Goal: Find specific page/section: Find specific page/section

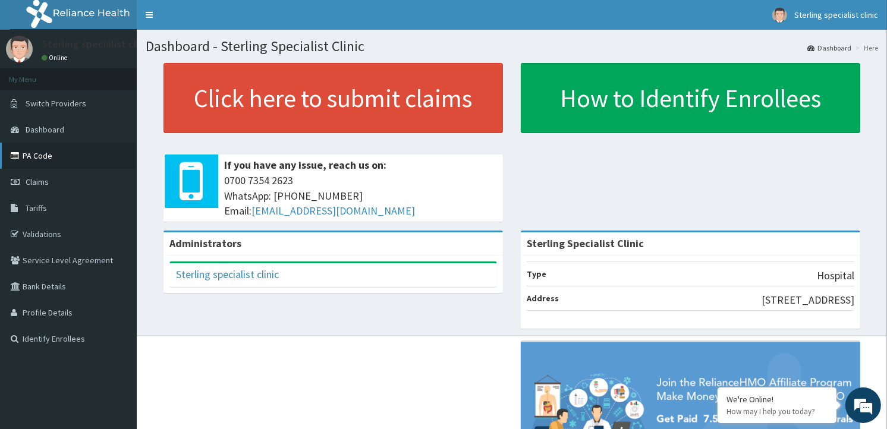
click at [43, 159] on link "PA Code" at bounding box center [68, 156] width 137 height 26
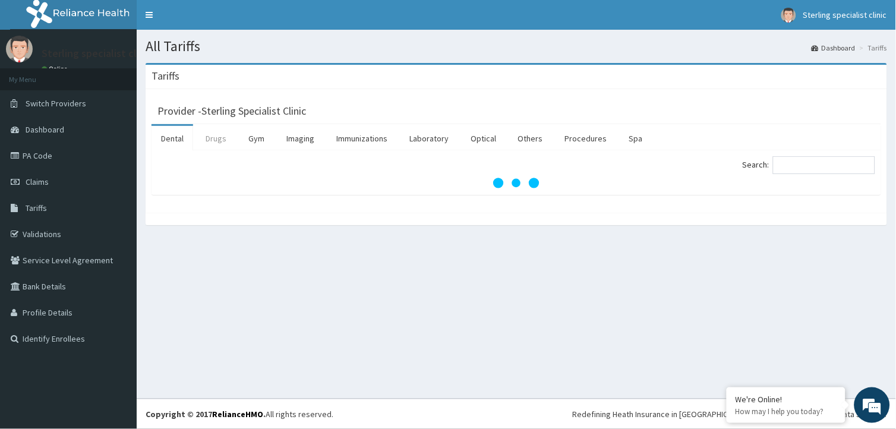
click at [215, 138] on link "Drugs" at bounding box center [216, 138] width 40 height 25
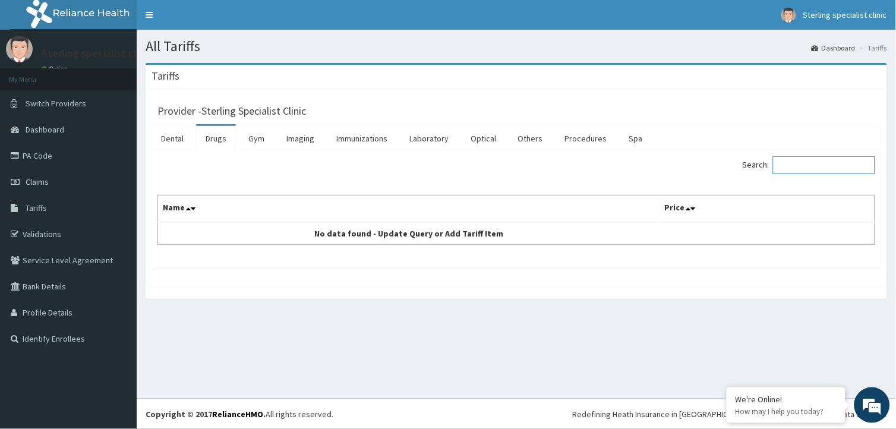
click at [790, 168] on input "Search:" at bounding box center [824, 165] width 102 height 18
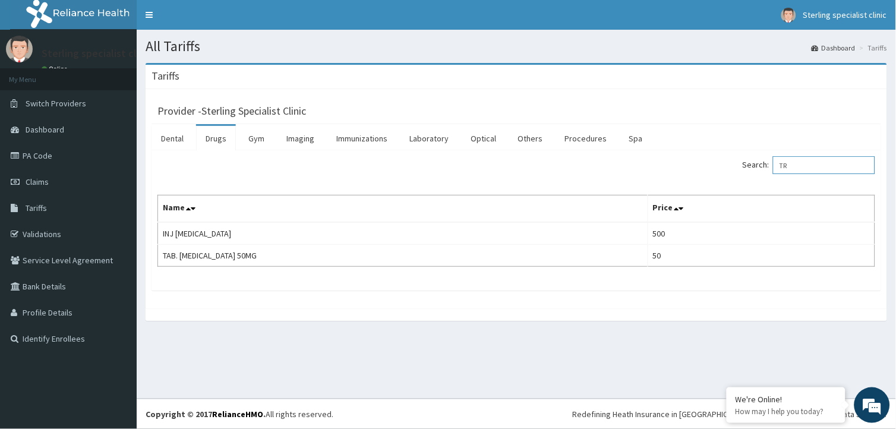
type input "T"
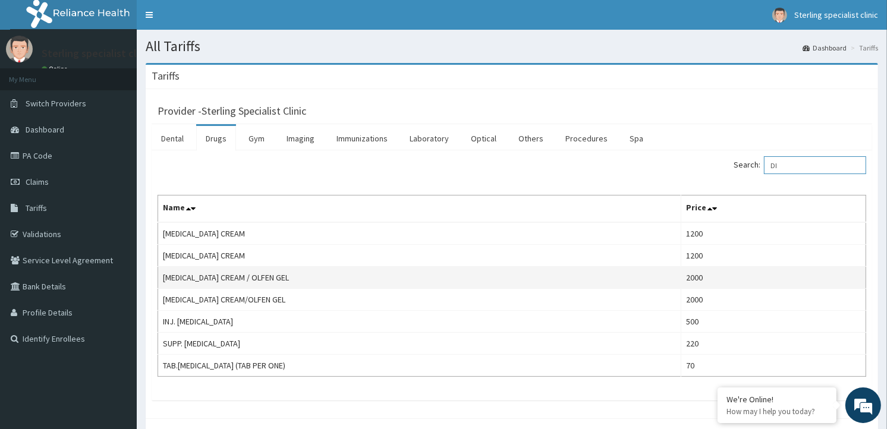
type input "D"
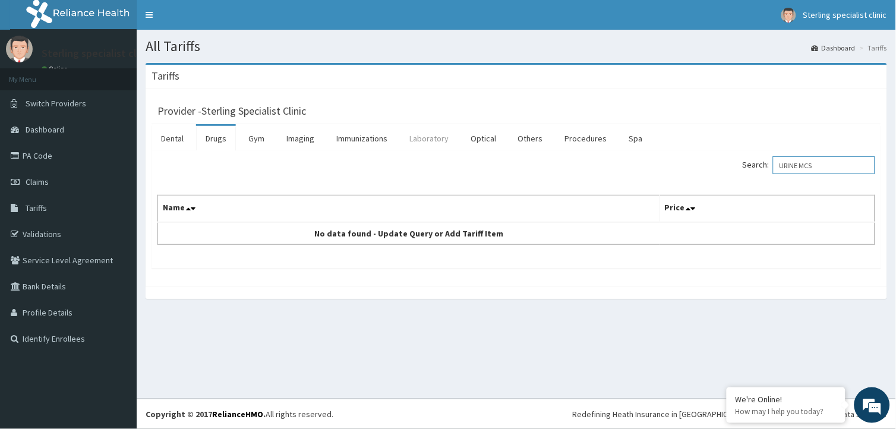
type input "URINE MCS"
click at [437, 139] on link "Laboratory" at bounding box center [429, 138] width 58 height 25
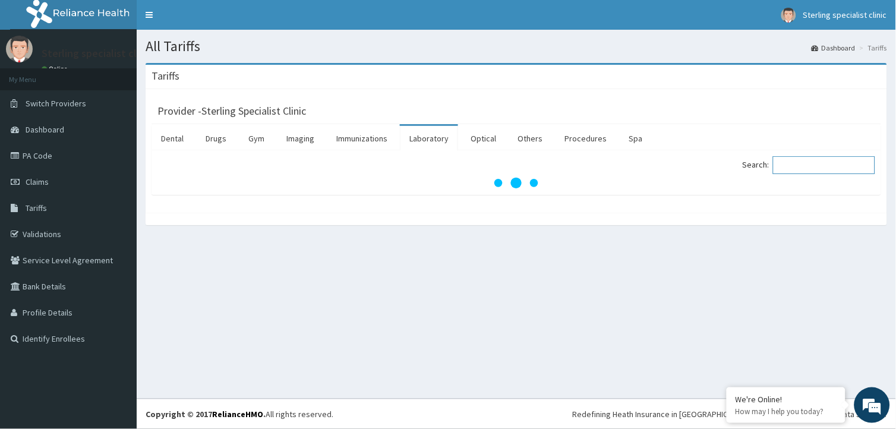
click at [832, 168] on input "Search:" at bounding box center [824, 165] width 102 height 18
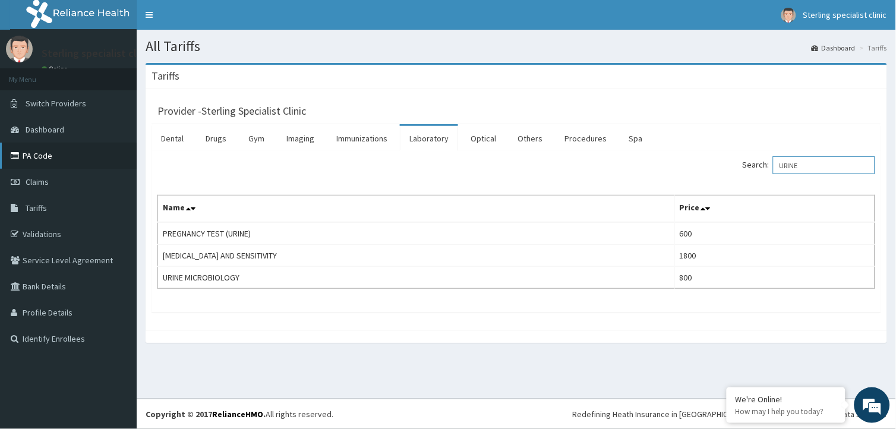
type input "URINE"
click at [39, 157] on link "PA Code" at bounding box center [68, 156] width 137 height 26
